Goal: Task Accomplishment & Management: Manage account settings

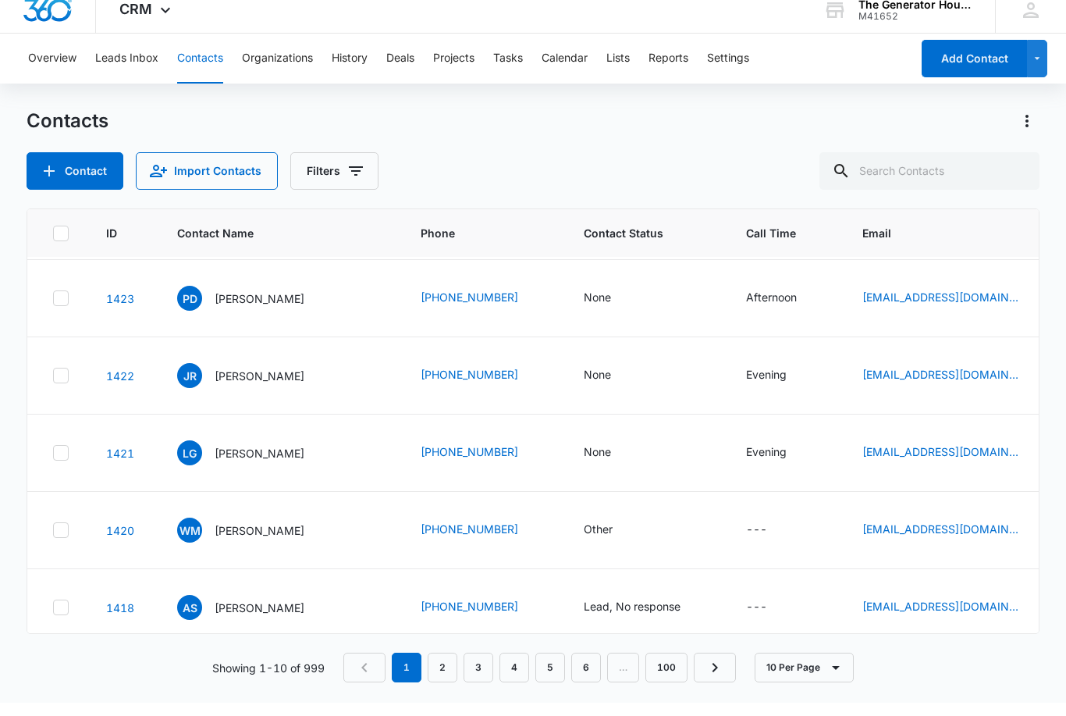
scroll to position [387, 0]
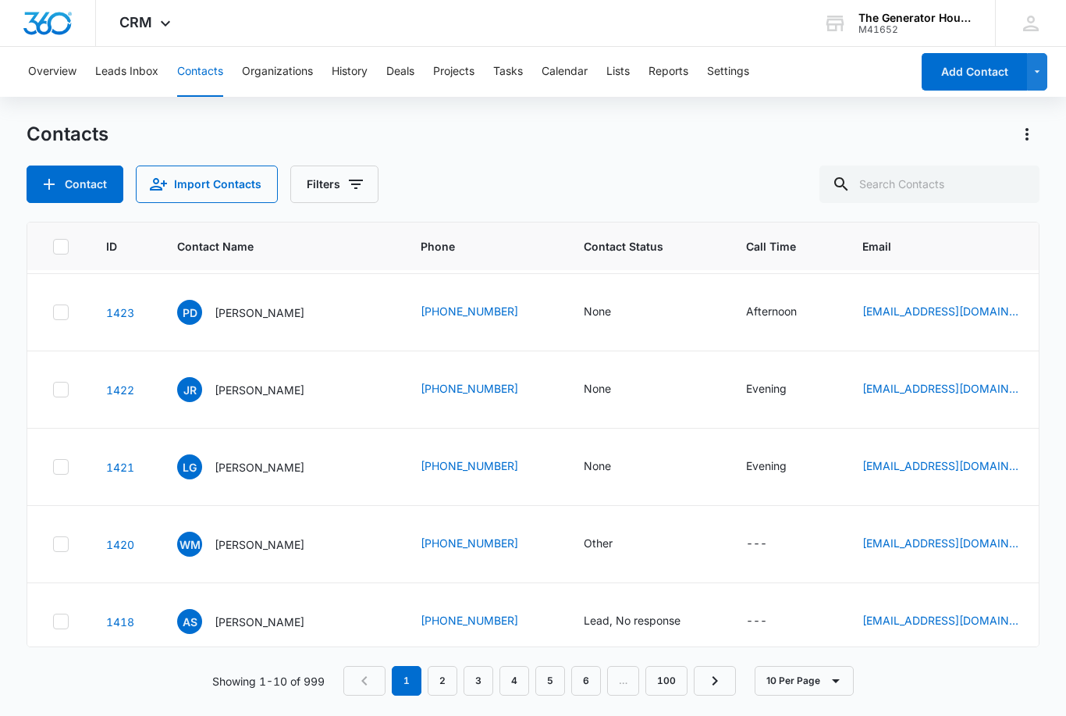
click at [443, 681] on link "2" at bounding box center [443, 681] width 30 height 30
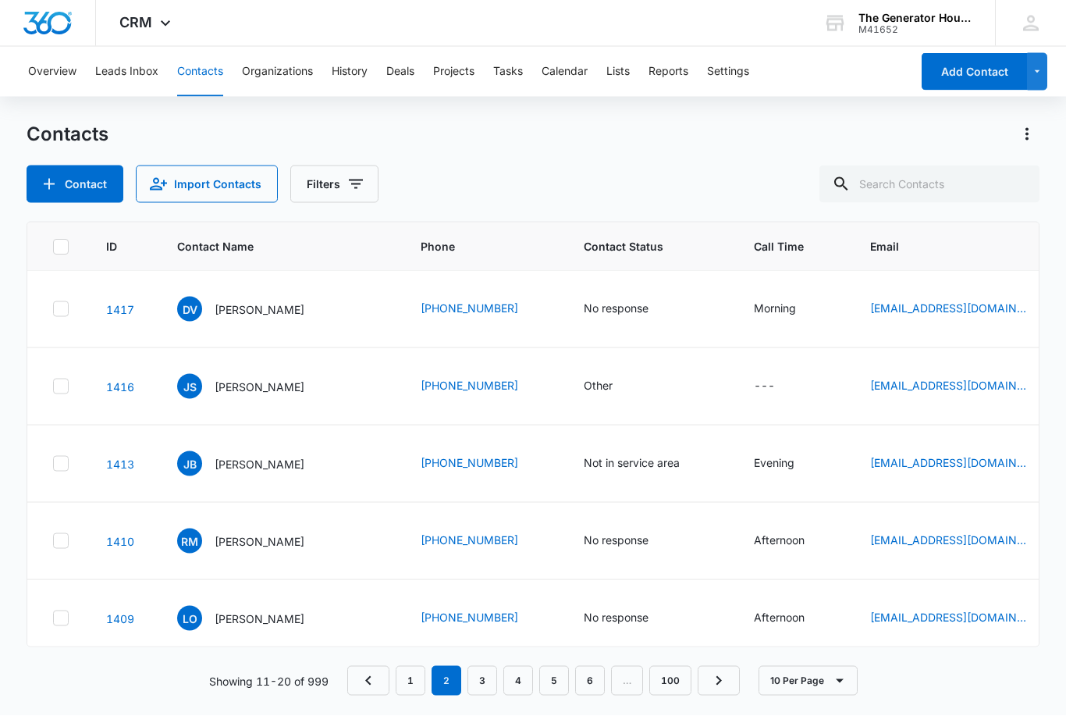
scroll to position [48, 0]
click at [421, 686] on link "1" at bounding box center [411, 681] width 30 height 30
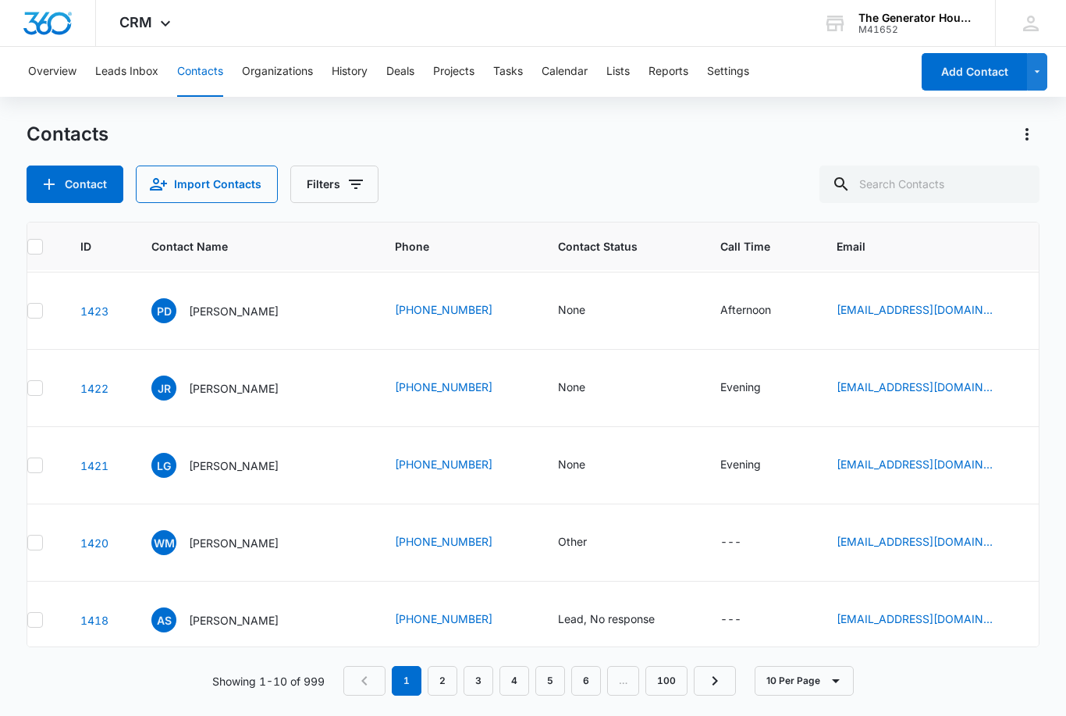
scroll to position [387, 27]
click at [322, 454] on div "LG [PERSON_NAME]" at bounding box center [254, 466] width 206 height 25
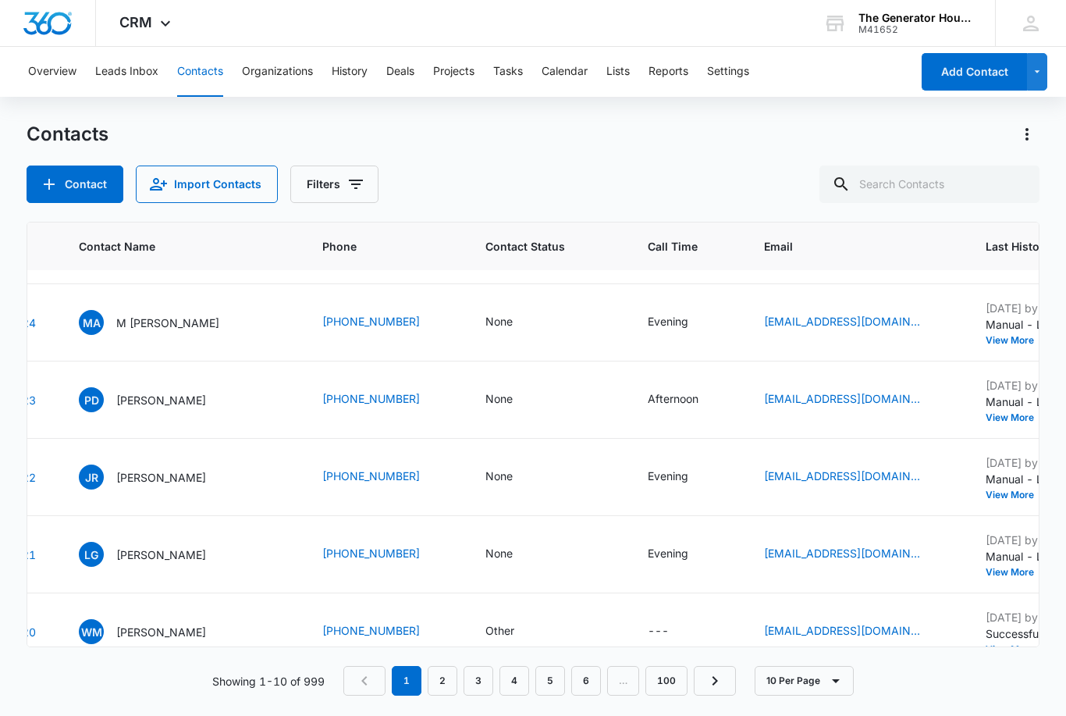
scroll to position [299, 98]
click at [496, 546] on div "None" at bounding box center [499, 554] width 27 height 16
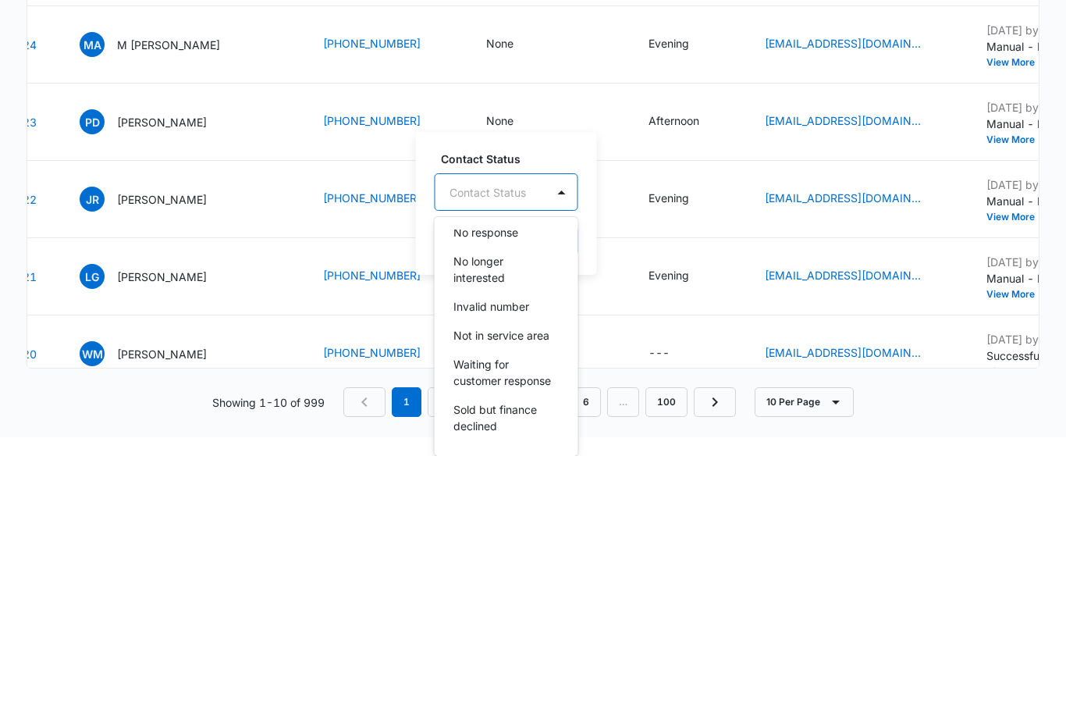
scroll to position [212, 0]
click at [532, 564] on div "Invalid number" at bounding box center [505, 572] width 103 height 16
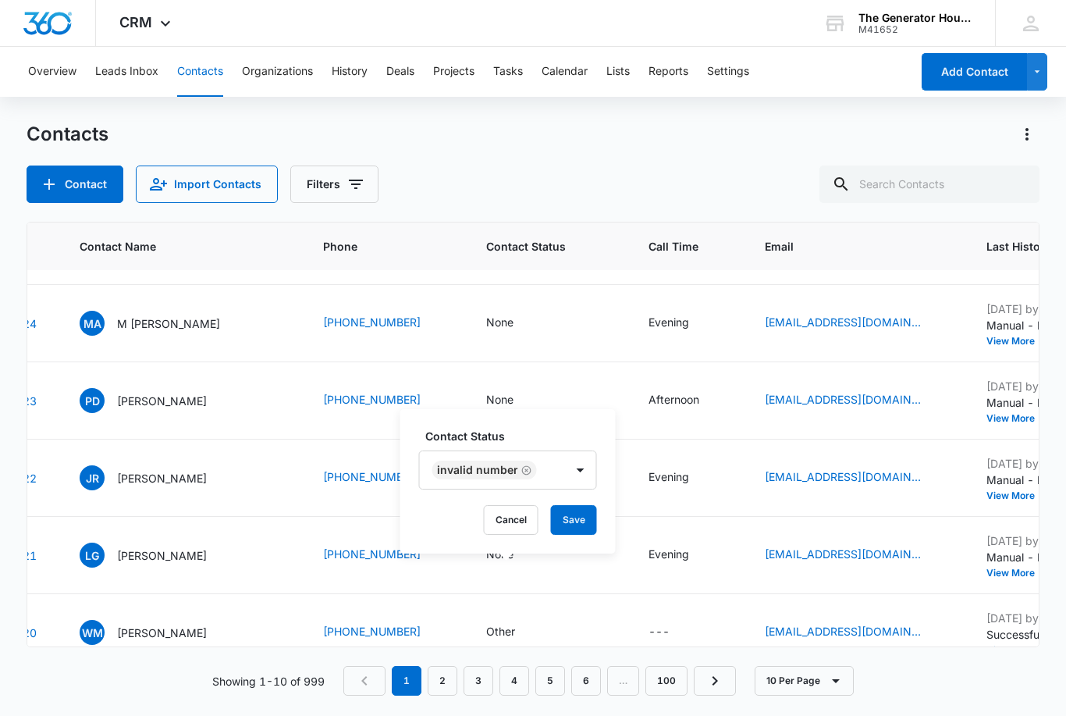
click at [561, 505] on button "Save" at bounding box center [574, 520] width 46 height 30
click at [632, 245] on td "---" at bounding box center [688, 244] width 116 height 81
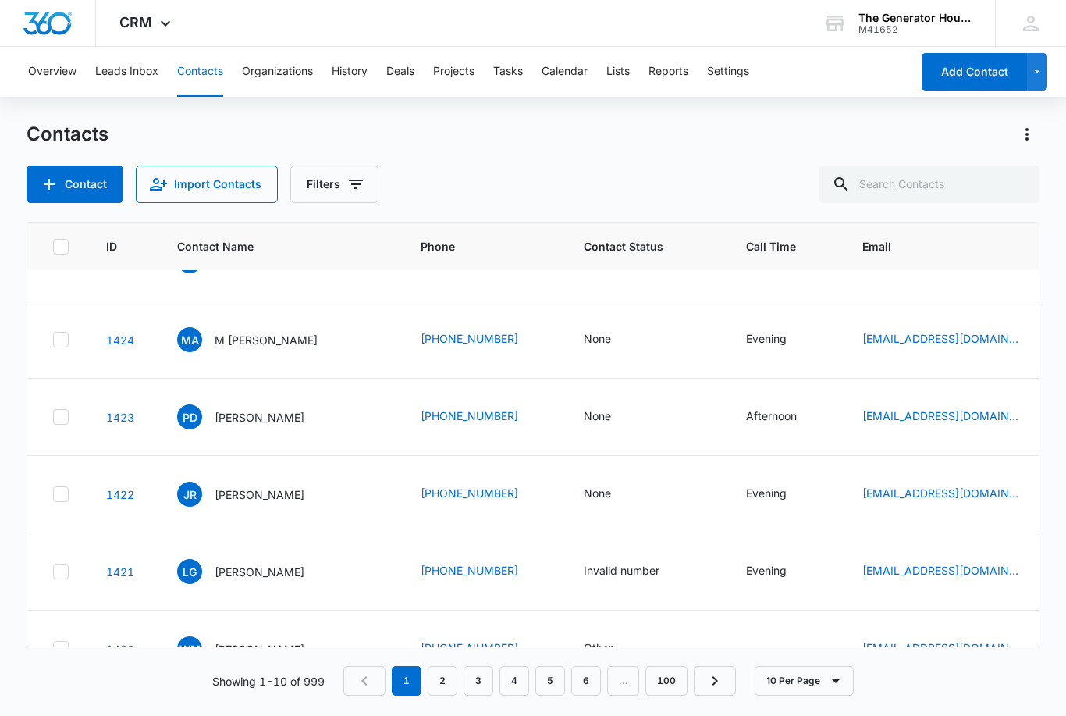
scroll to position [283, 0]
click at [244, 486] on p "[PERSON_NAME]" at bounding box center [260, 494] width 90 height 16
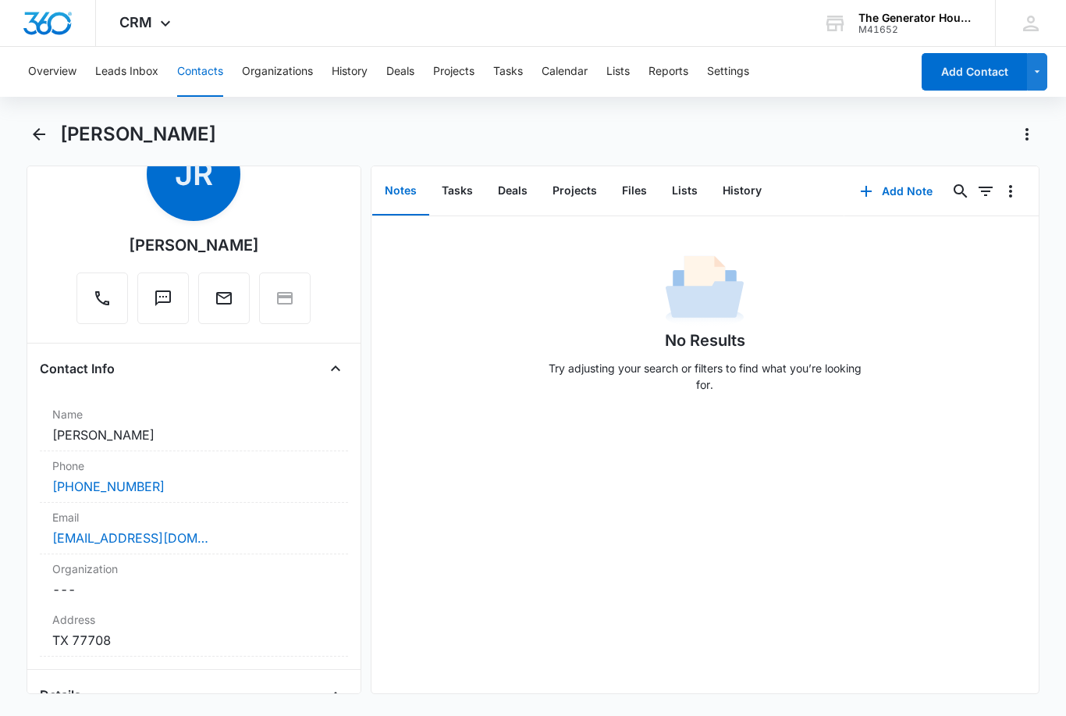
scroll to position [251, 0]
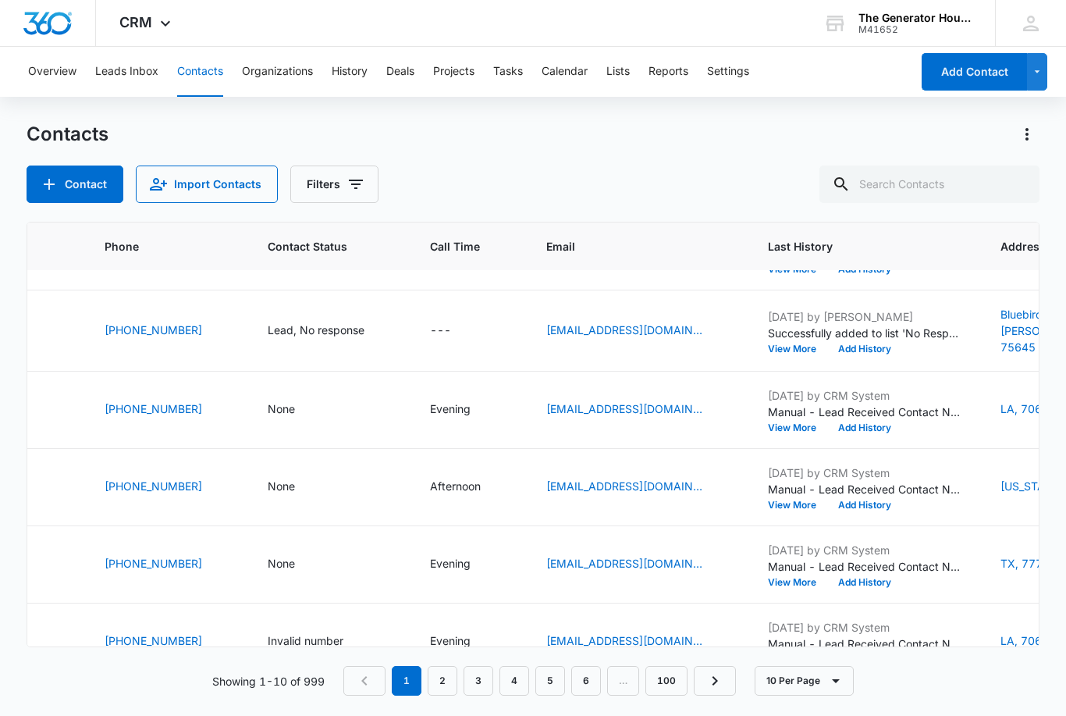
scroll to position [212, 315]
click at [306, 496] on icon "Contact Status - None - Select to Edit Field" at bounding box center [315, 487] width 19 height 19
click at [346, 391] on div at bounding box center [345, 402] width 25 height 25
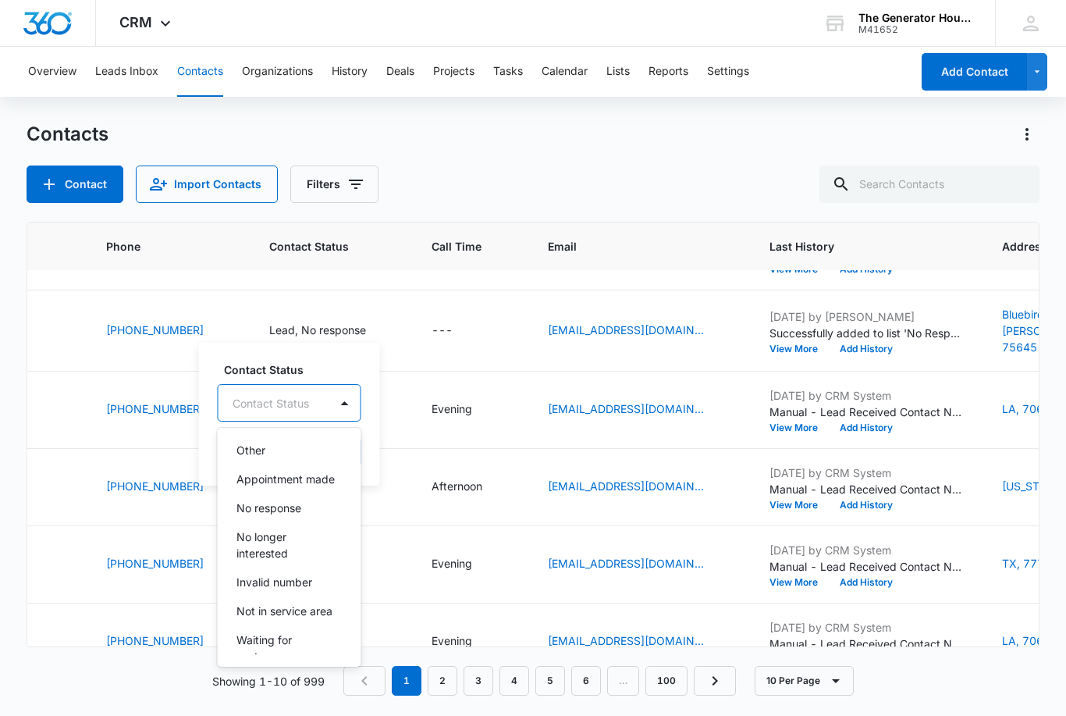
scroll to position [156, 0]
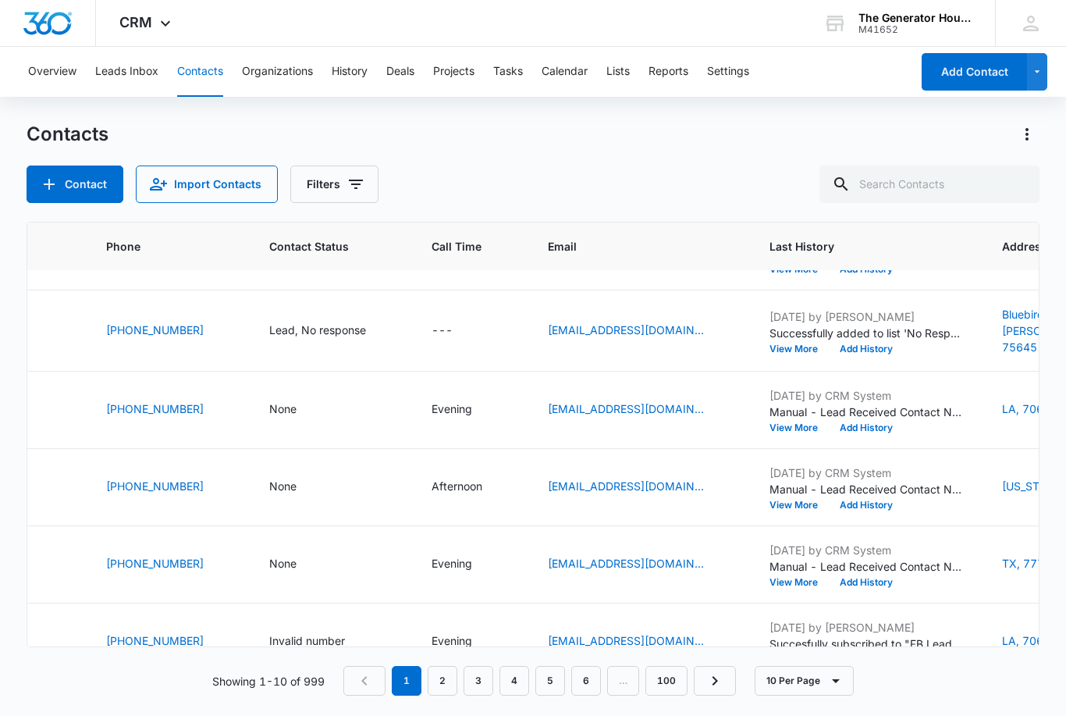
click at [276, 478] on div "None" at bounding box center [282, 486] width 27 height 16
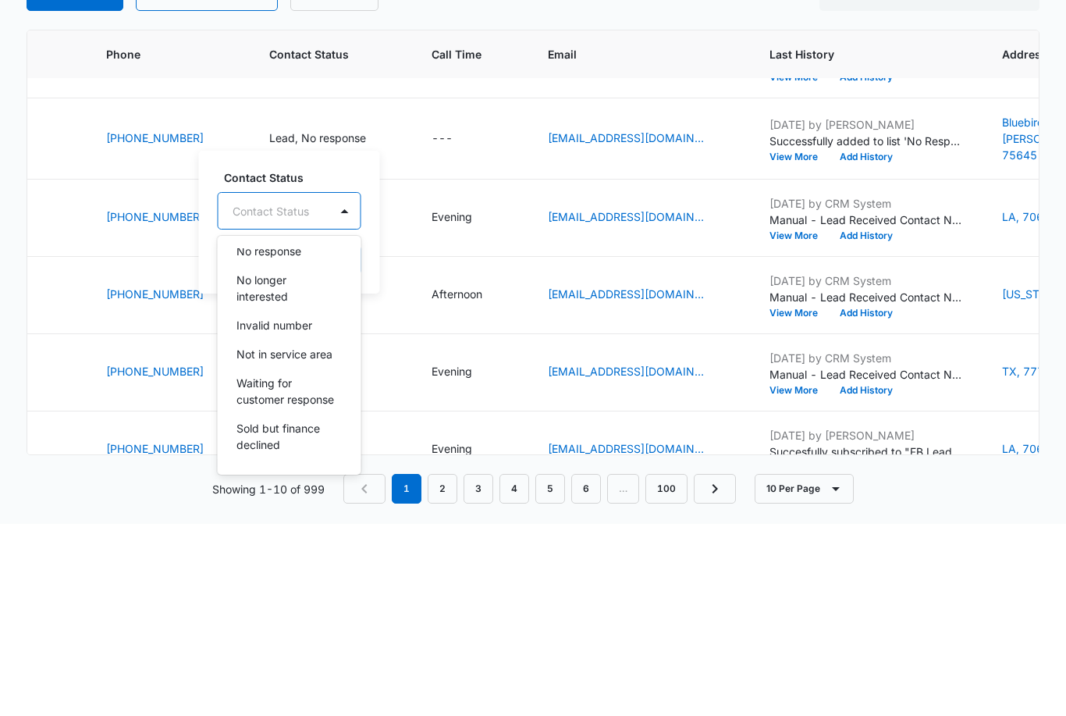
scroll to position [217, 0]
click at [325, 538] on p "Not in service area" at bounding box center [285, 546] width 96 height 16
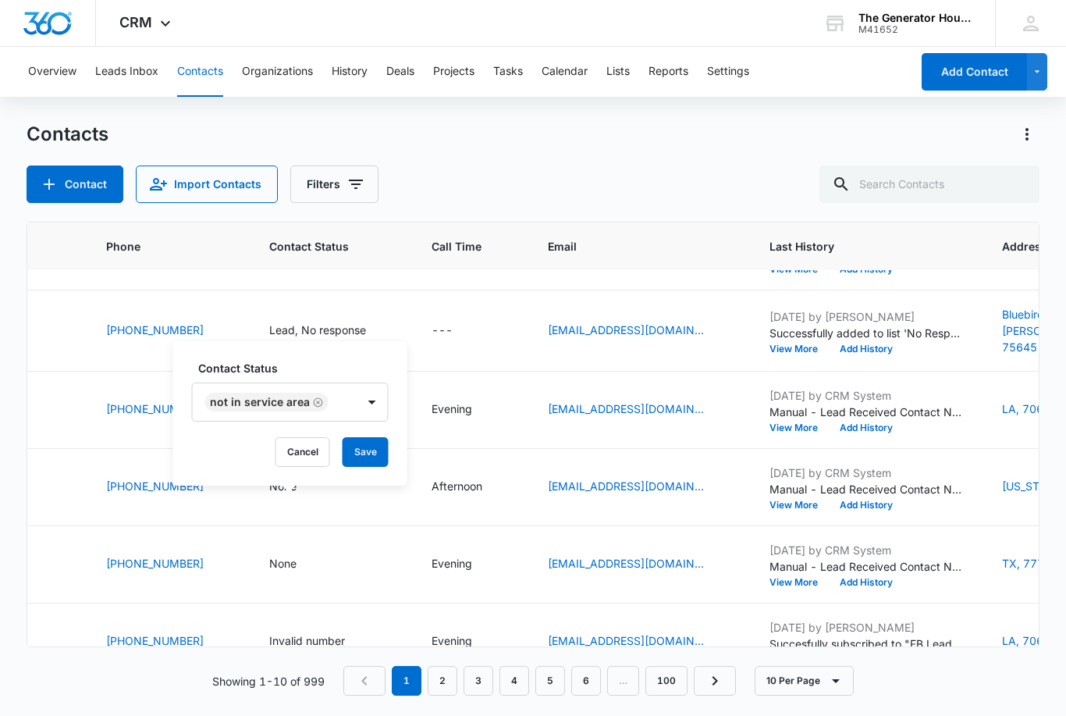
click at [373, 437] on button "Save" at bounding box center [366, 452] width 46 height 30
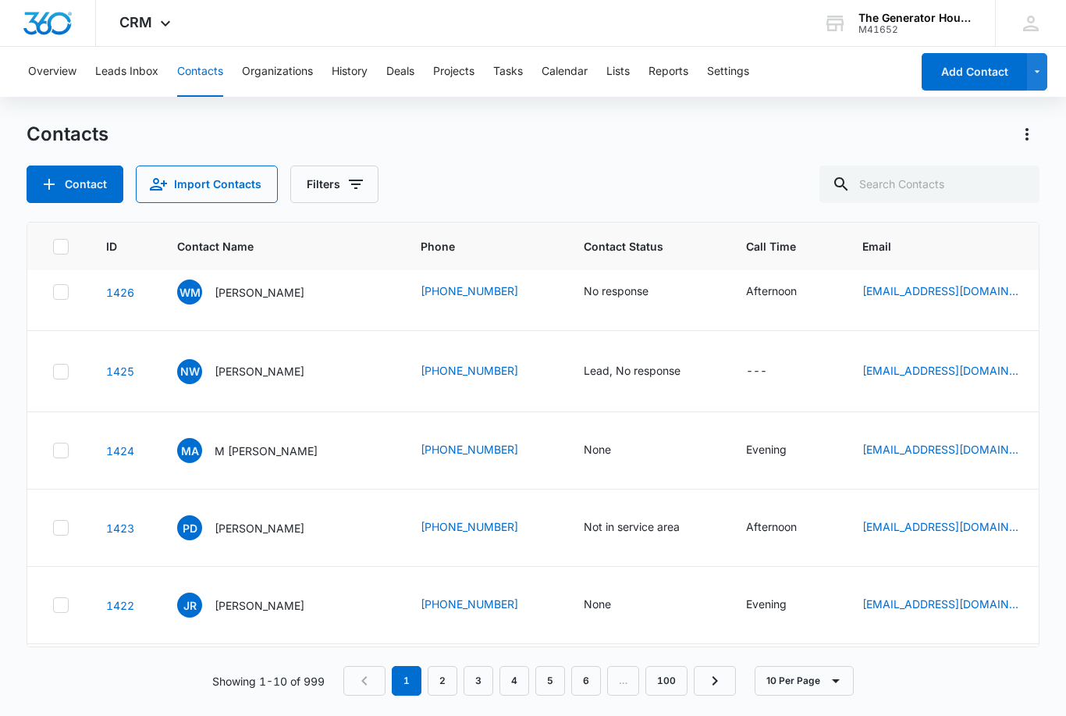
scroll to position [173, 0]
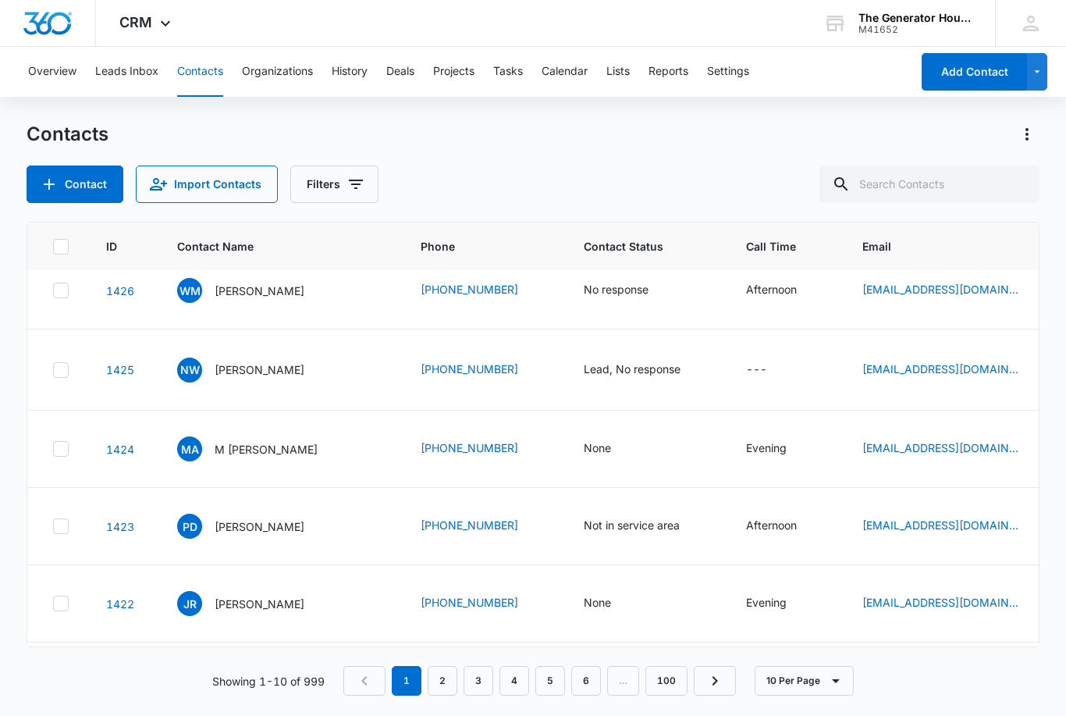
click at [368, 436] on div "MA M [PERSON_NAME]" at bounding box center [280, 448] width 206 height 25
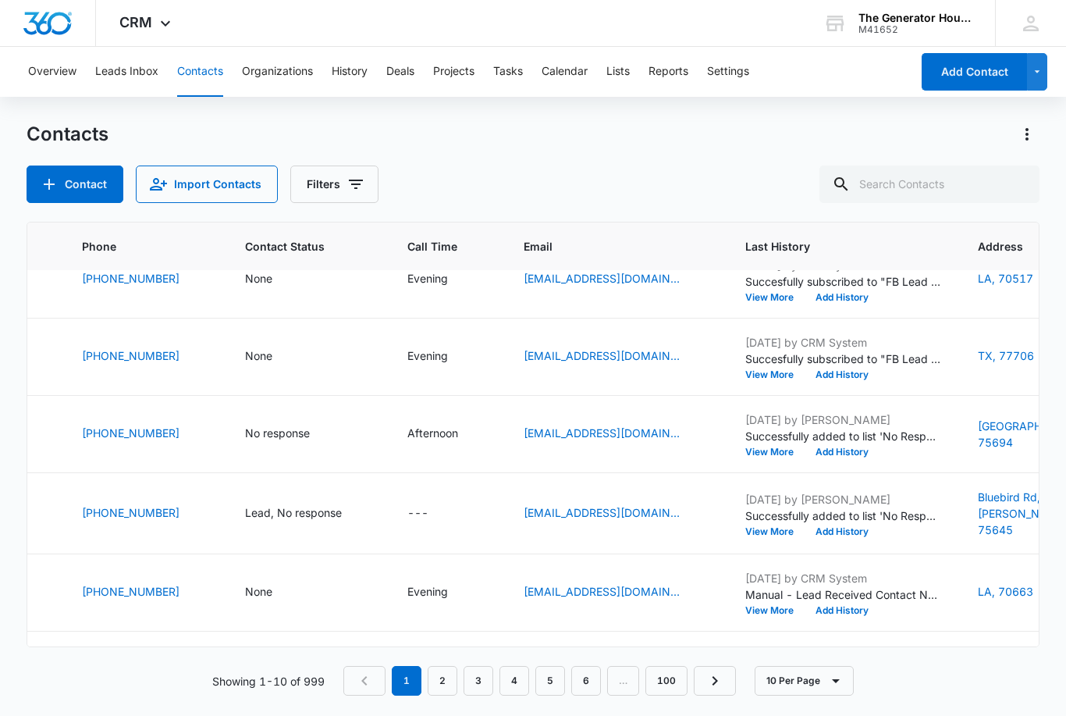
scroll to position [31, 383]
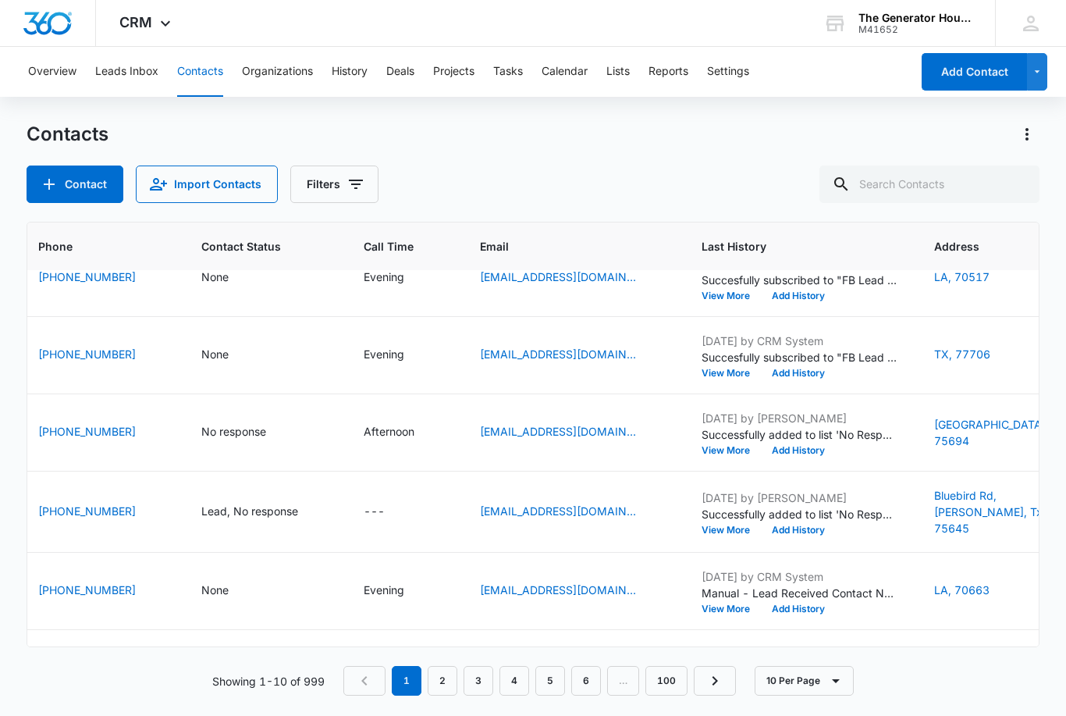
click at [12, 668] on main "Contacts Contact Import Contacts Filters ID Contact Name Phone Contact Status C…" at bounding box center [533, 418] width 1066 height 592
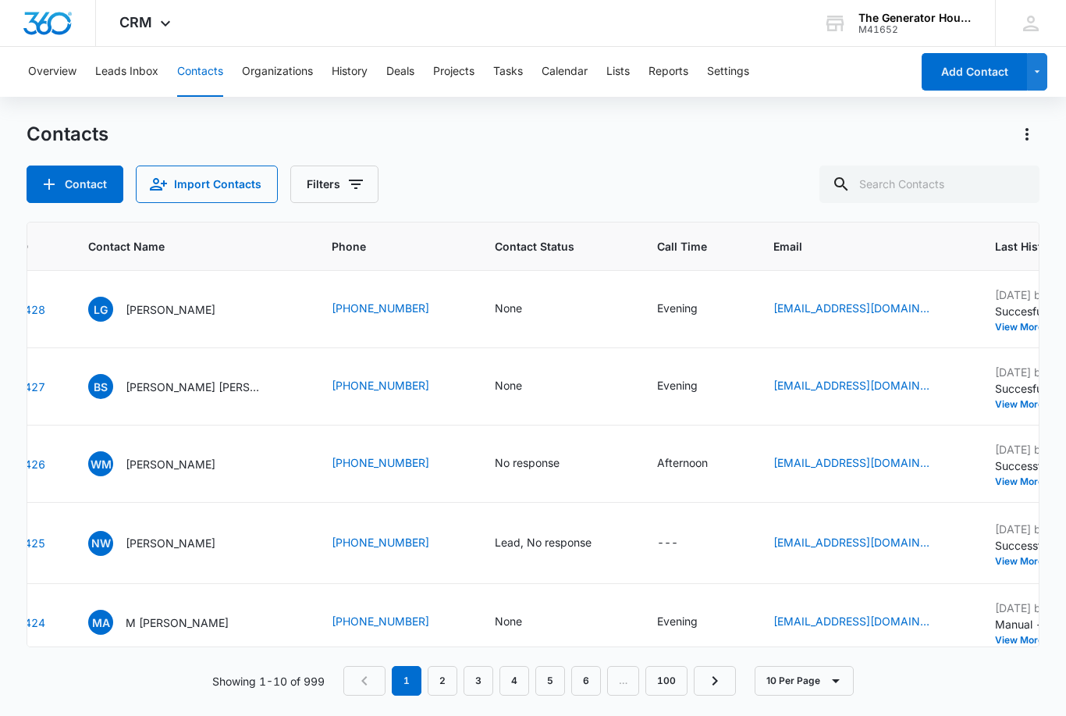
scroll to position [0, 87]
click at [497, 613] on div "None" at bounding box center [509, 621] width 27 height 16
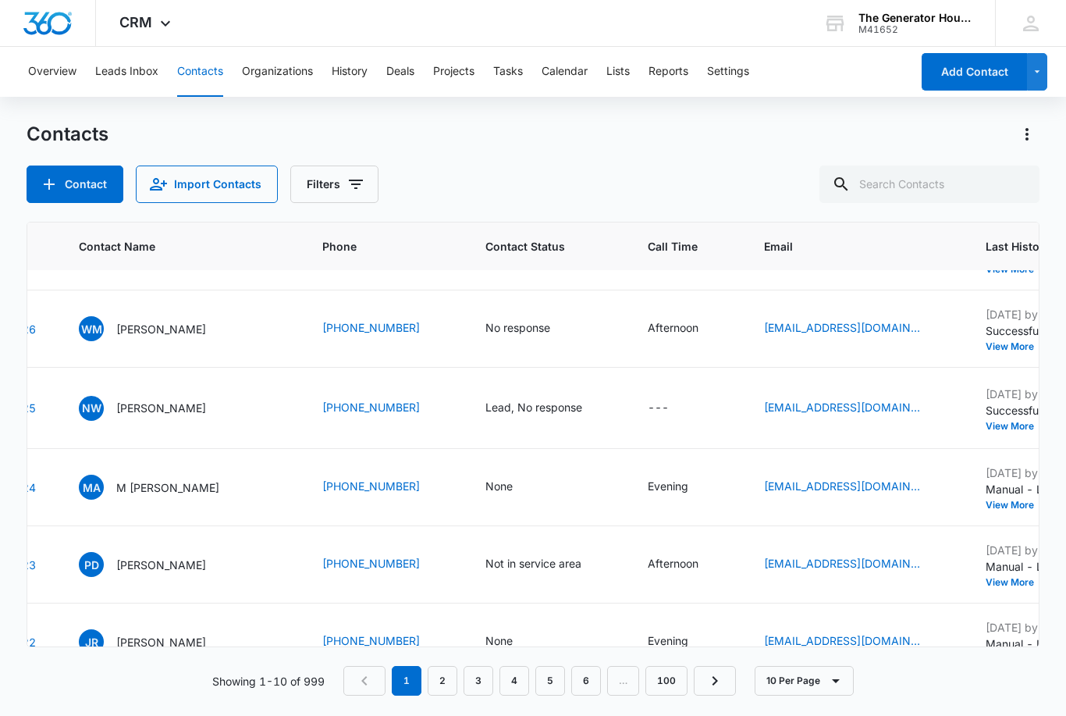
scroll to position [135, 98]
click at [505, 478] on div "None" at bounding box center [499, 486] width 27 height 16
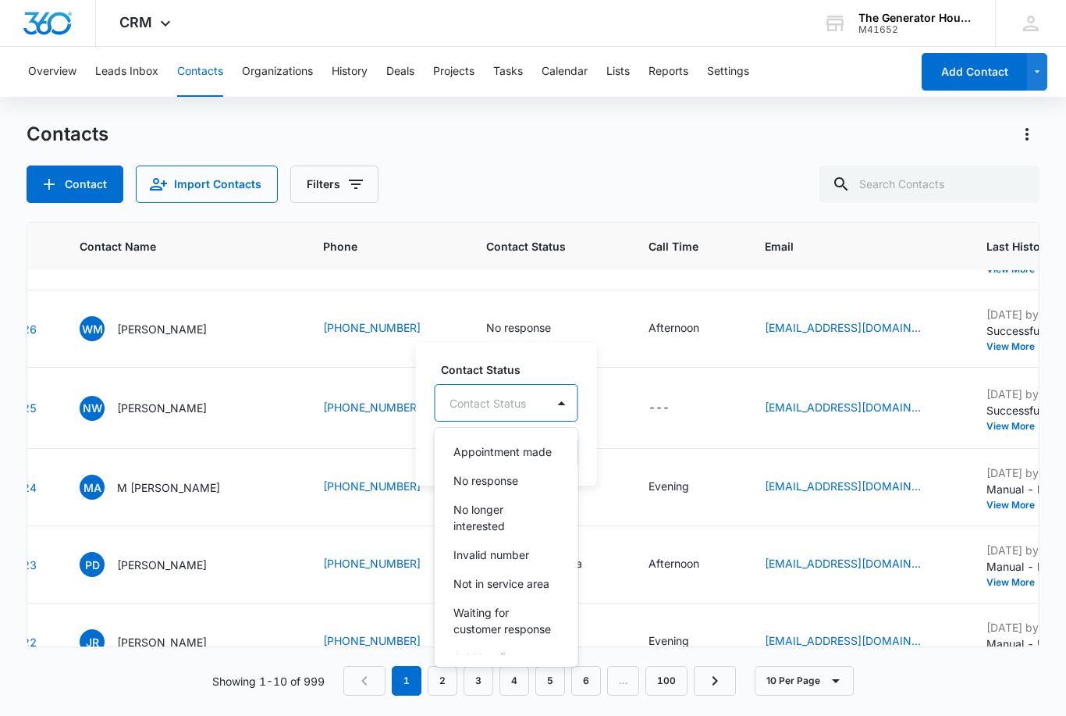
scroll to position [172, 0]
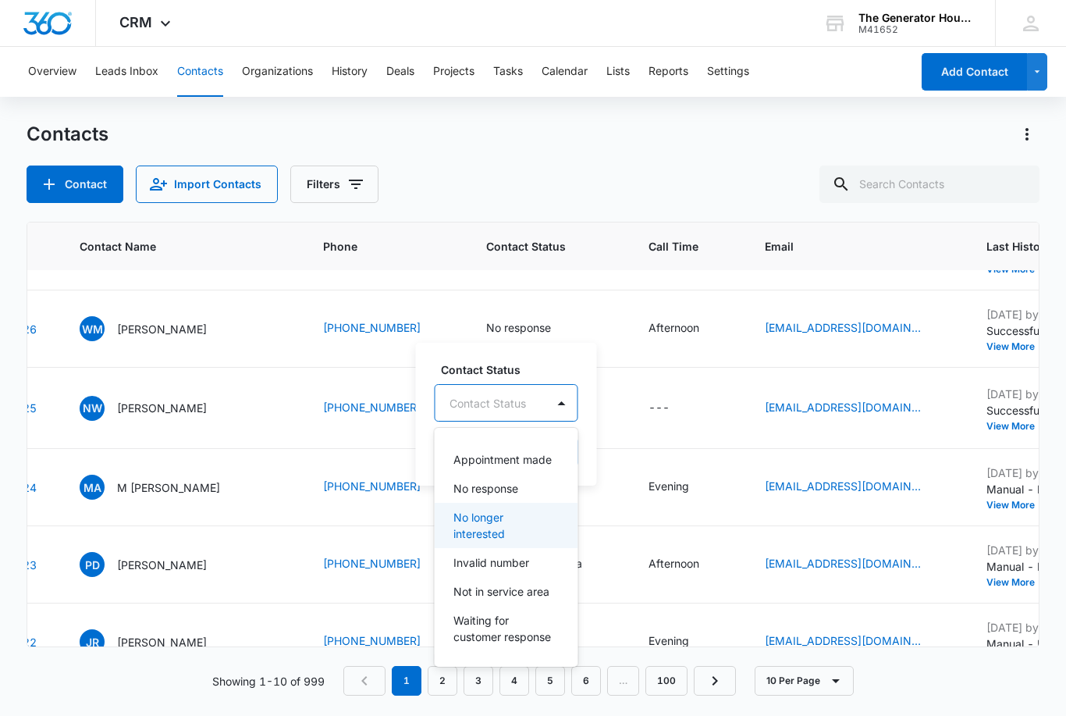
click at [505, 509] on p "No longer interested" at bounding box center [505, 525] width 103 height 33
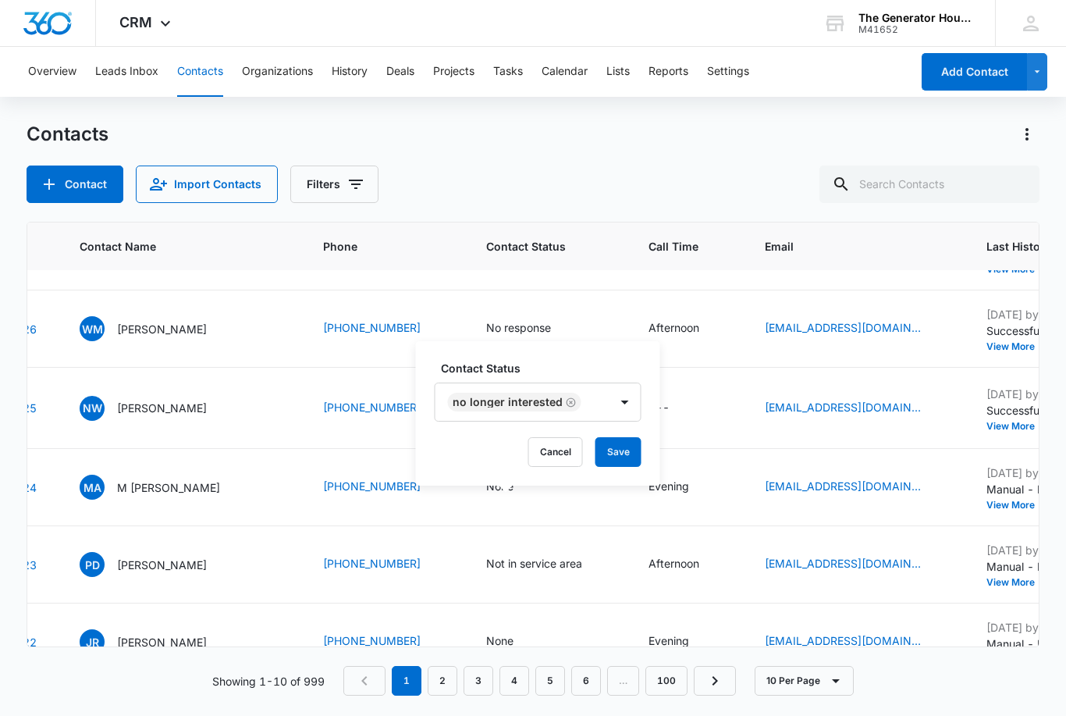
click at [621, 437] on button "Save" at bounding box center [619, 452] width 46 height 30
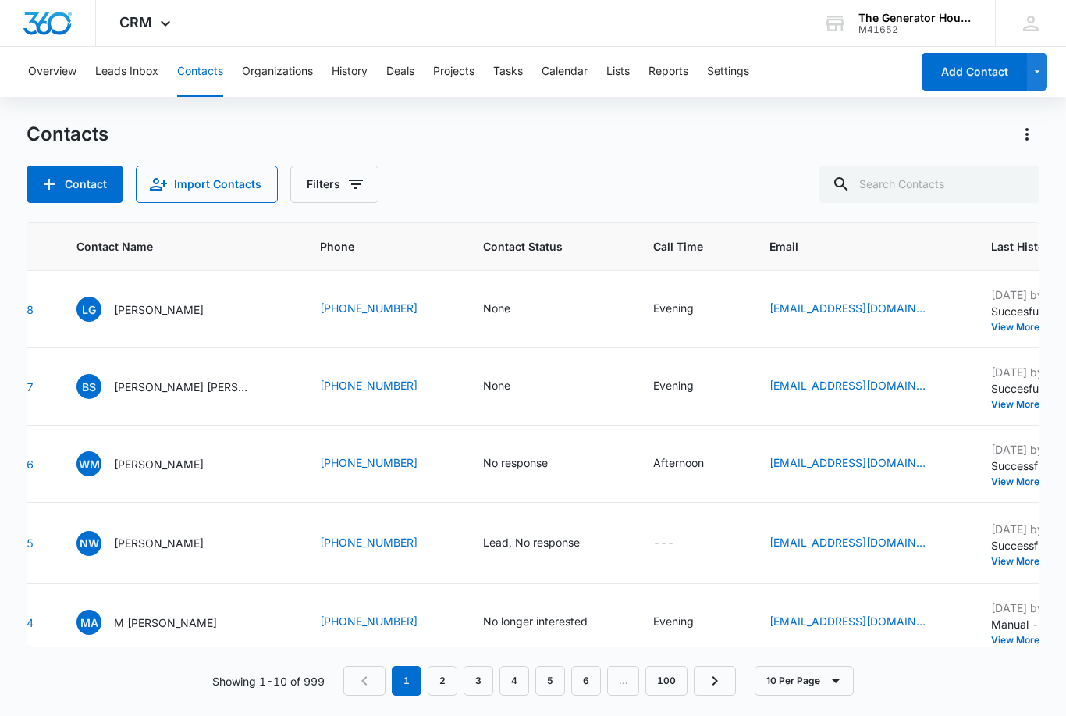
scroll to position [0, 101]
click at [219, 379] on p "[PERSON_NAME] [PERSON_NAME]" at bounding box center [184, 387] width 141 height 16
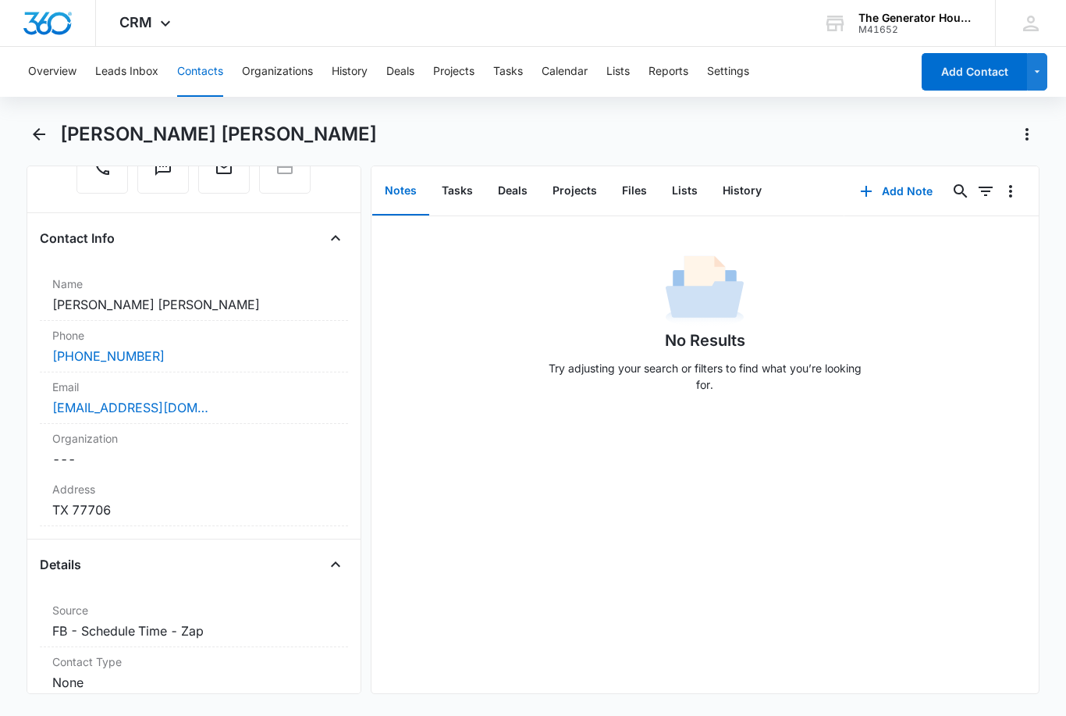
scroll to position [241, 0]
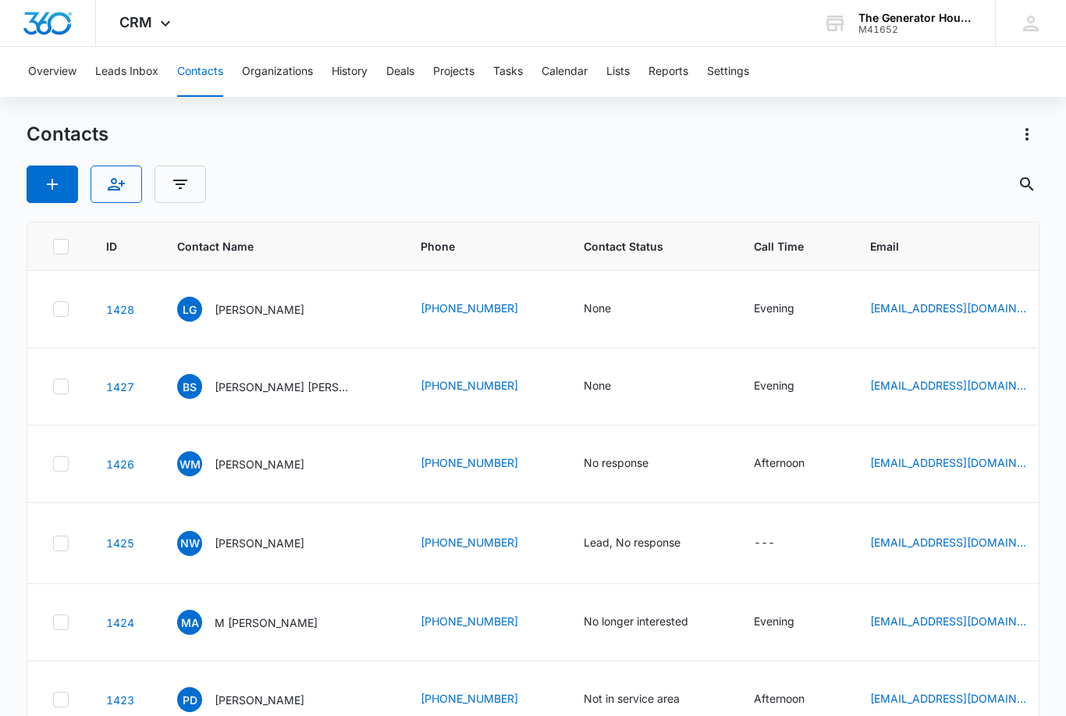
scroll to position [47, 0]
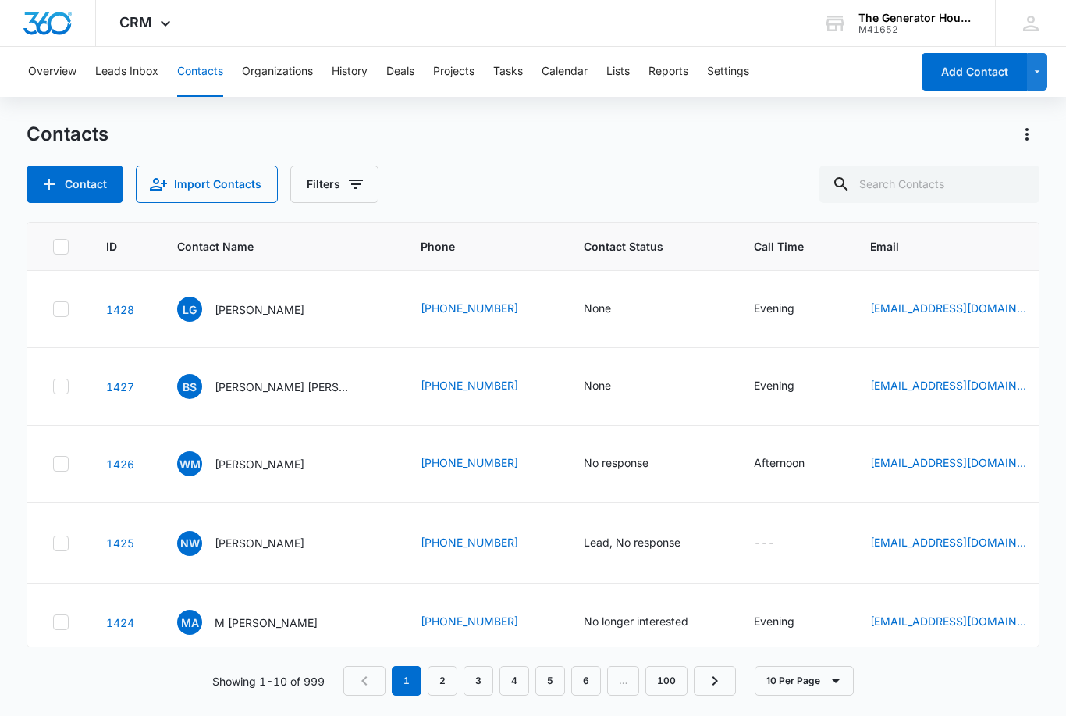
click at [366, 297] on div "LG [PERSON_NAME]" at bounding box center [280, 309] width 206 height 25
click at [356, 283] on td "LG [PERSON_NAME]" at bounding box center [280, 309] width 244 height 77
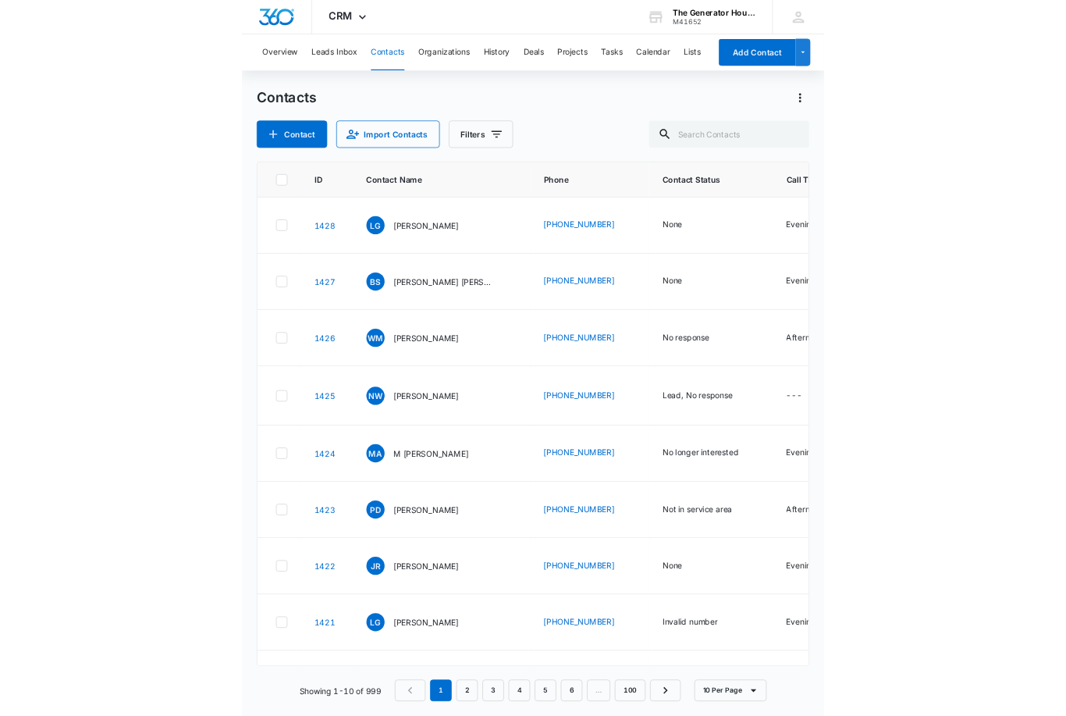
scroll to position [47, 0]
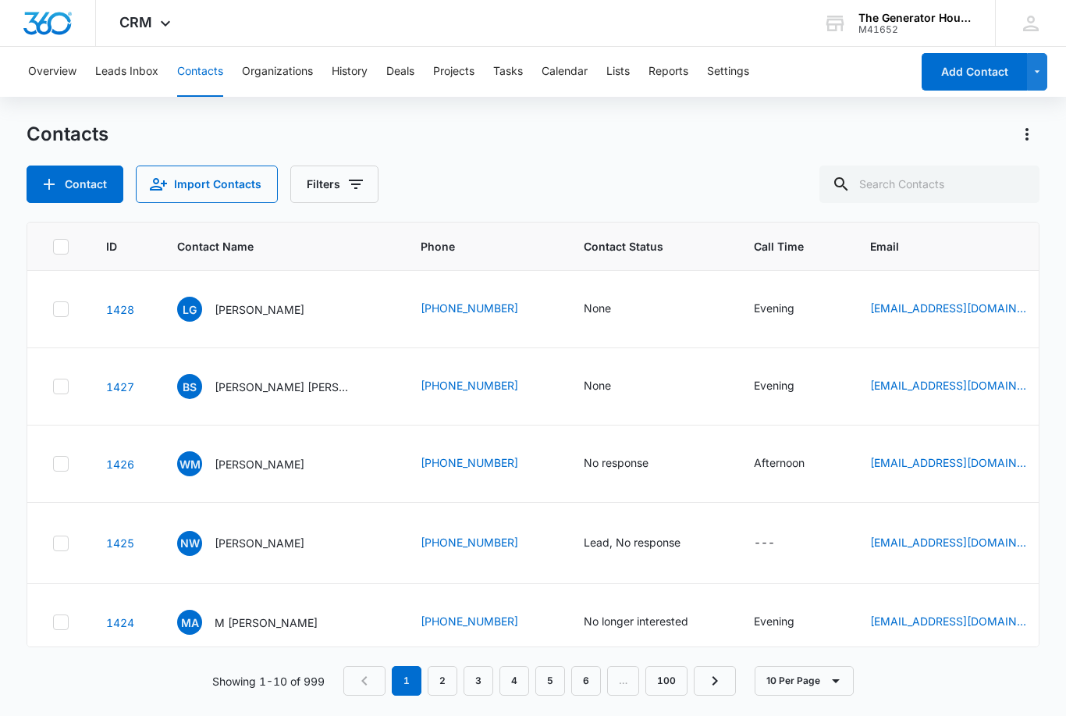
click at [599, 377] on div "None" at bounding box center [597, 385] width 27 height 16
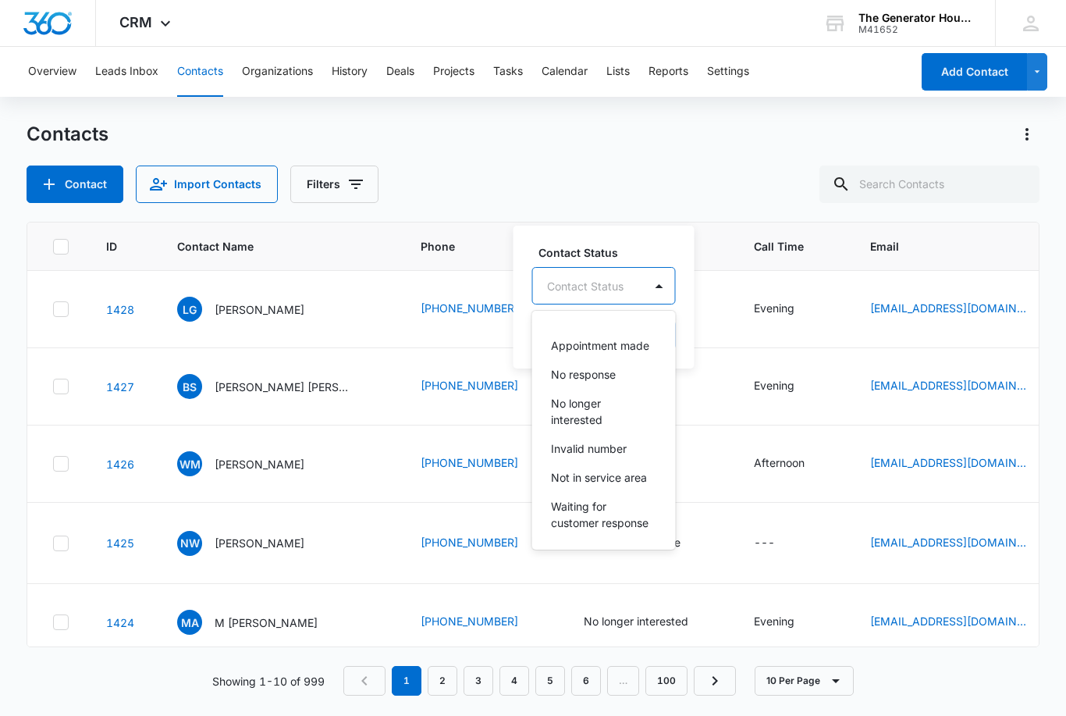
scroll to position [190, 0]
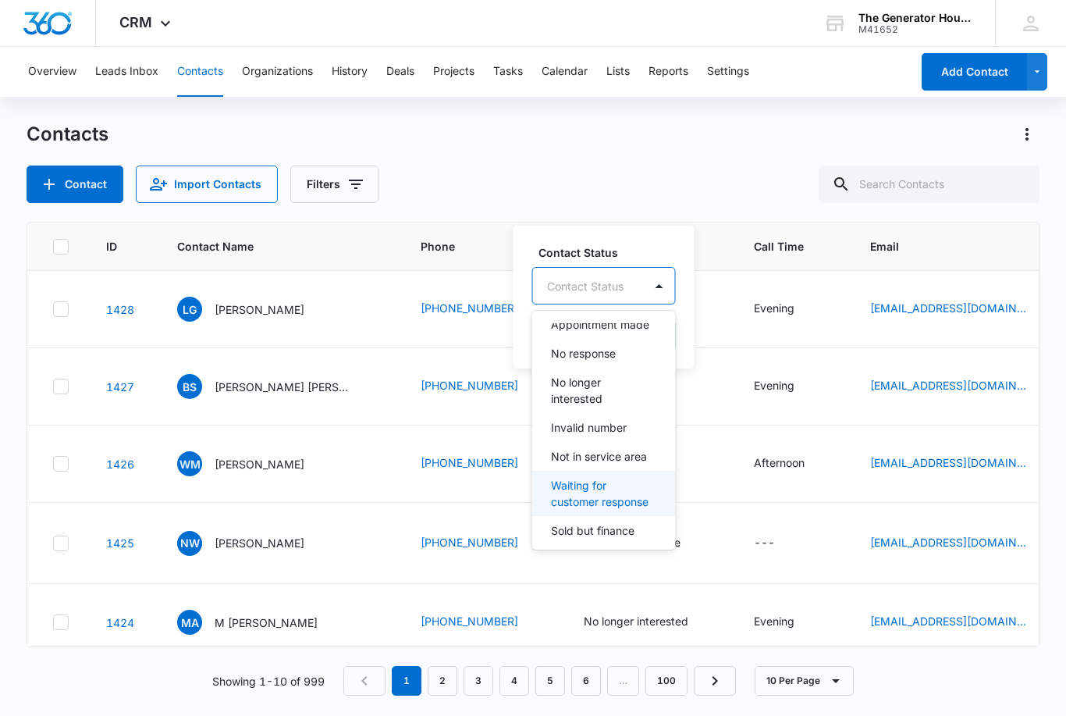
click at [636, 477] on p "Waiting for customer response" at bounding box center [602, 493] width 103 height 33
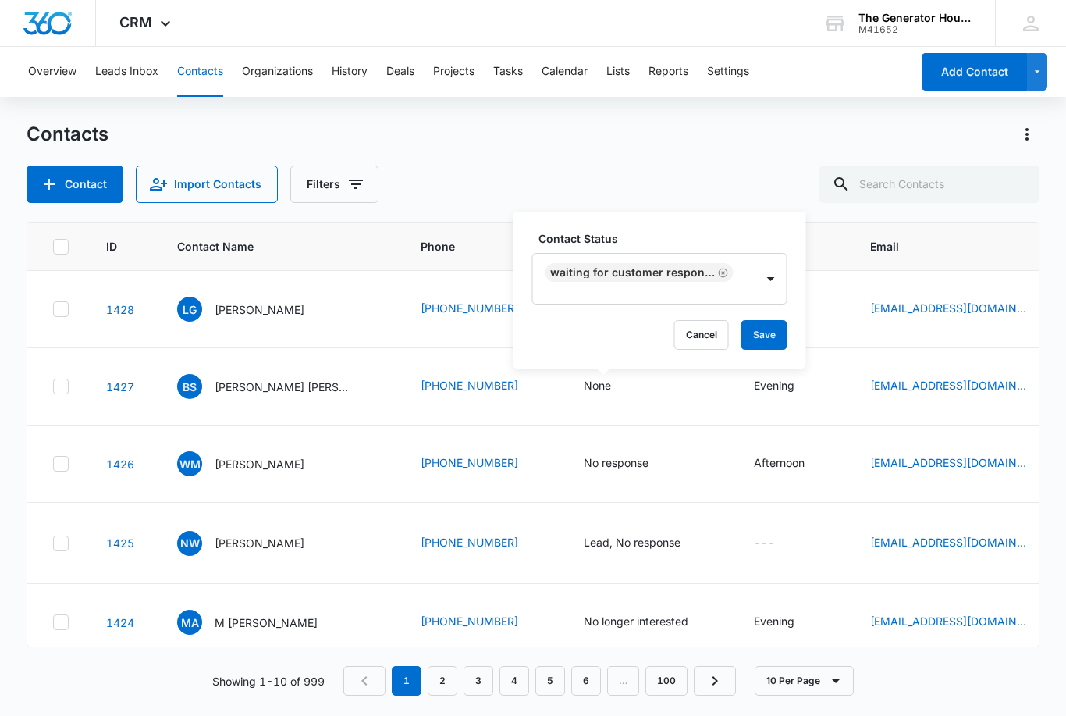
click at [773, 320] on button "Save" at bounding box center [765, 335] width 46 height 30
